Goal: Transaction & Acquisition: Purchase product/service

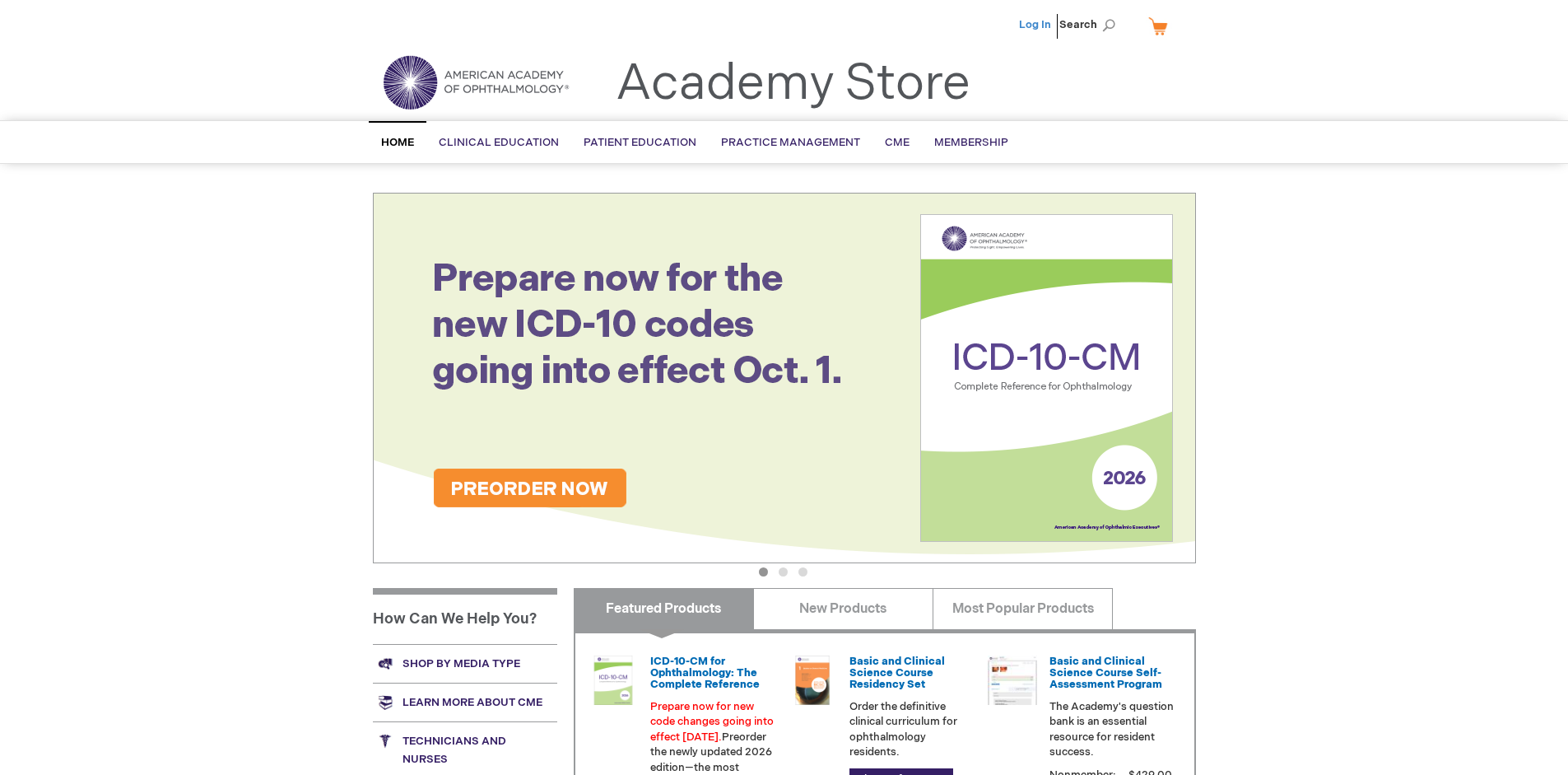
click at [1036, 25] on link "Log In" at bounding box center [1034, 24] width 32 height 13
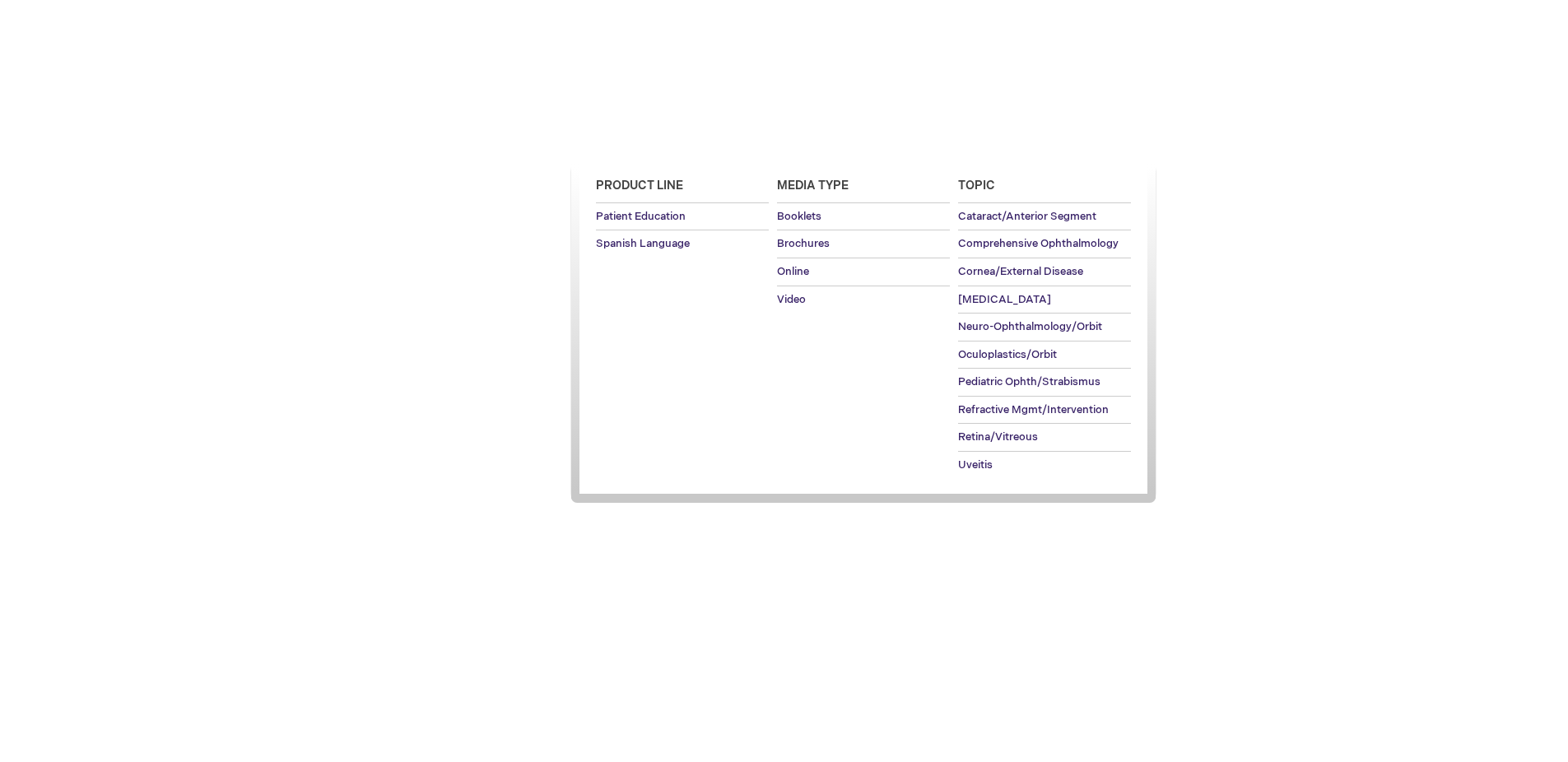
click at [635, 140] on span "Patient Education" at bounding box center [639, 140] width 112 height 13
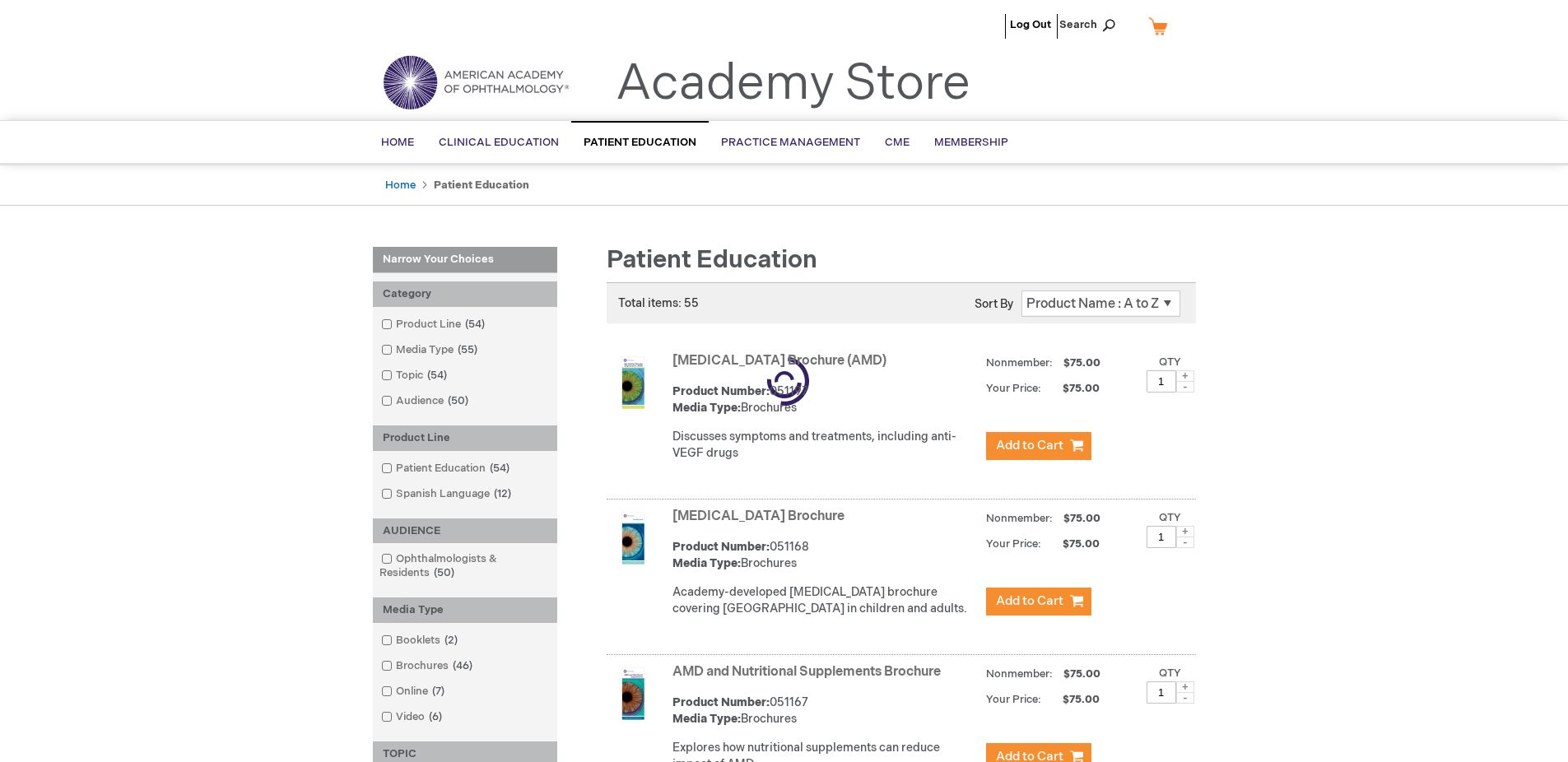
click at [809, 680] on link "AMD and Nutritional Supplements Brochure" at bounding box center [805, 672] width 268 height 16
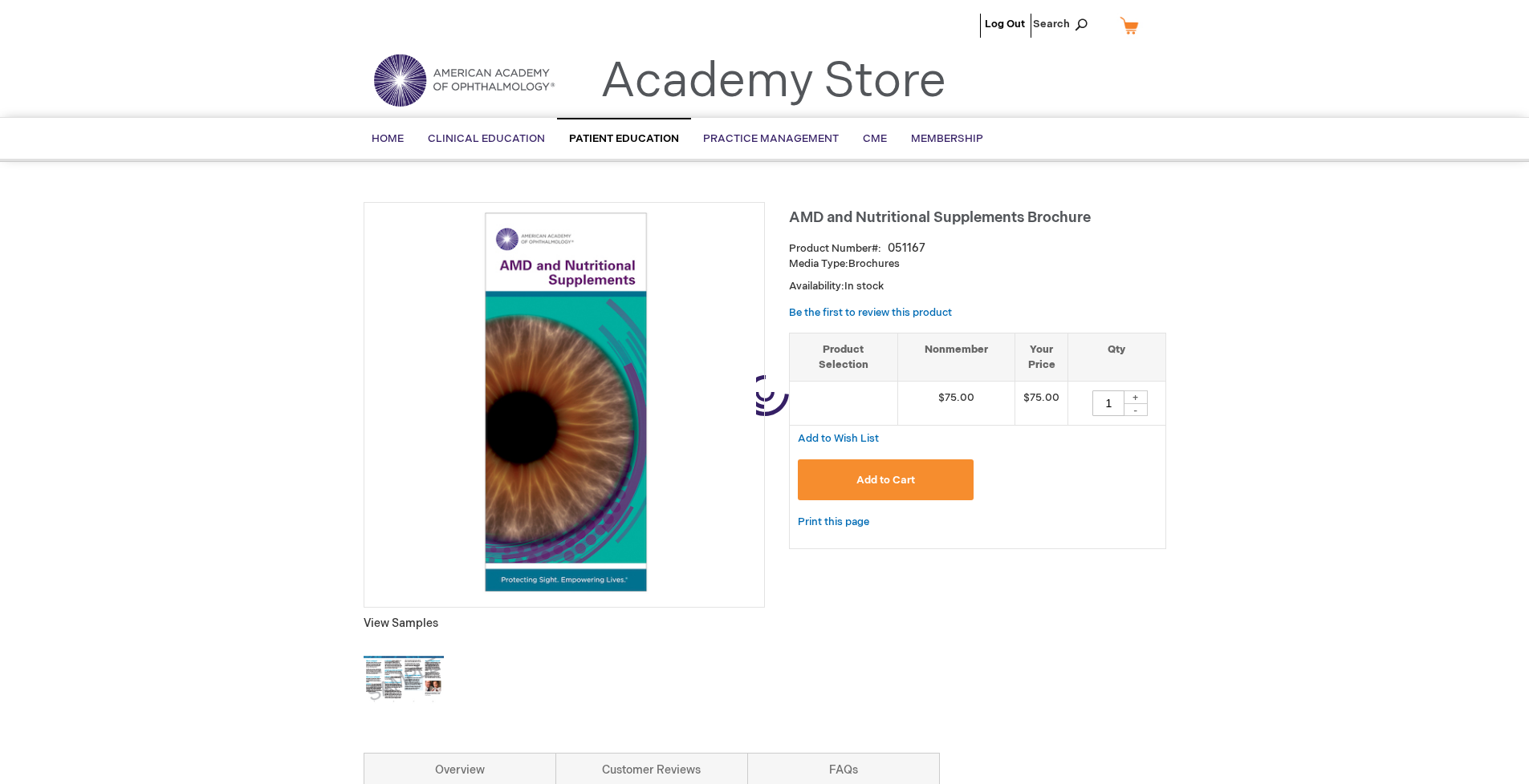
click at [885, 480] on span "Add to Cart" at bounding box center [885, 480] width 58 height 13
